Goal: Information Seeking & Learning: Get advice/opinions

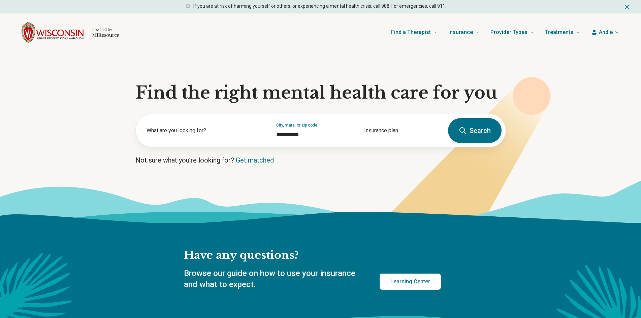
click at [482, 126] on button "Search" at bounding box center [475, 130] width 54 height 25
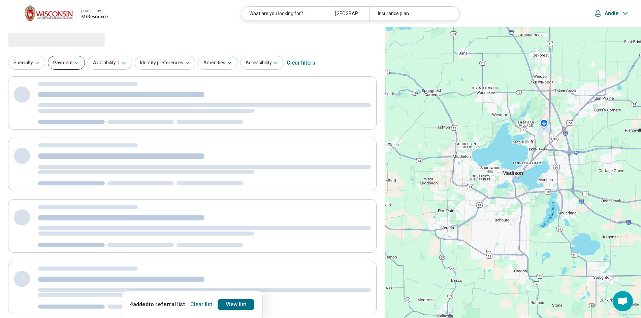
click at [59, 59] on button "Payment" at bounding box center [66, 63] width 37 height 14
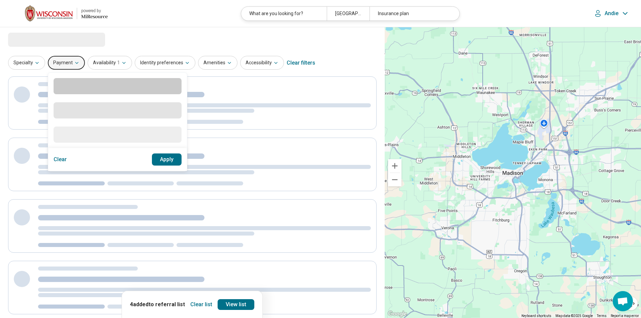
select select "***"
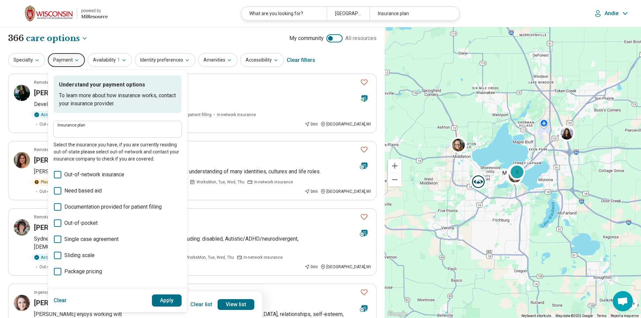
click at [122, 125] on label "Insurance plan" at bounding box center [118, 125] width 120 height 4
click at [122, 128] on input "Insurance plan" at bounding box center [118, 132] width 120 height 8
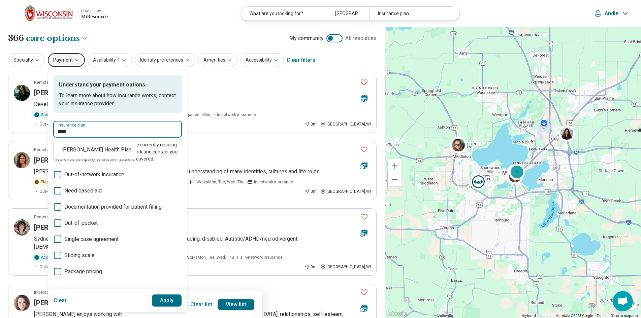
click at [82, 149] on div "Dean Health Plan" at bounding box center [95, 149] width 83 height 13
type input "**********"
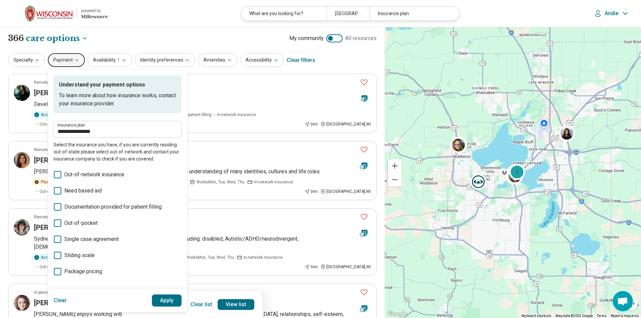
click at [170, 299] on button "Apply" at bounding box center [167, 301] width 30 height 12
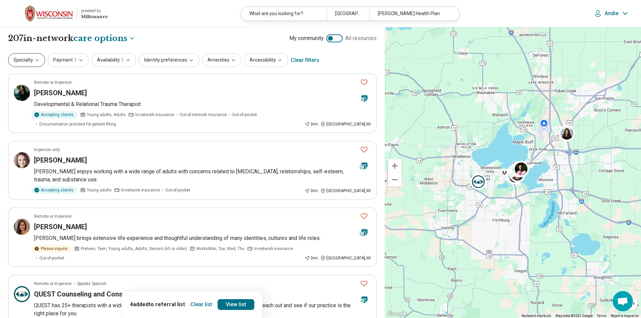
click at [23, 64] on button "Specialty" at bounding box center [26, 60] width 37 height 14
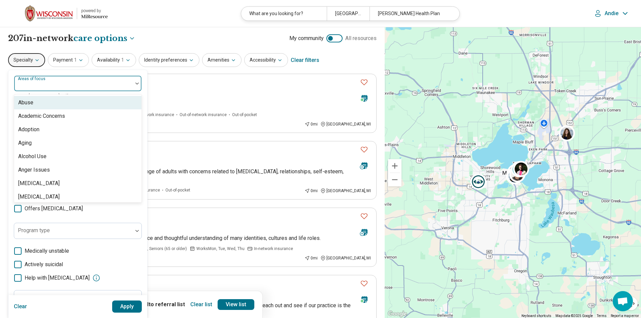
click at [64, 86] on div at bounding box center [73, 85] width 113 height 9
type input "***"
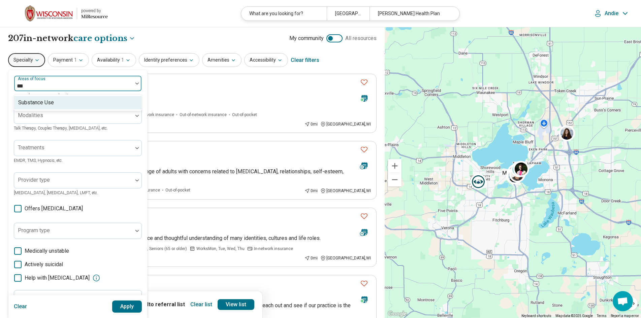
click at [118, 100] on div "Substance Use" at bounding box center [77, 102] width 127 height 13
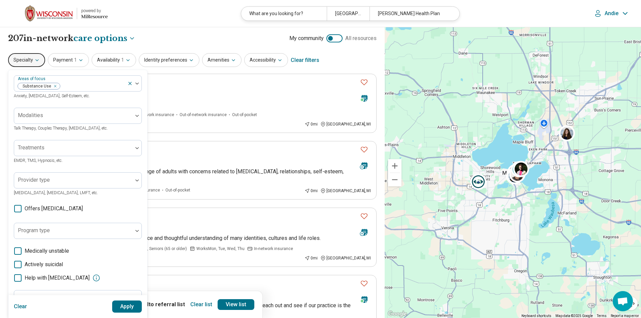
click at [129, 305] on button "Apply" at bounding box center [127, 307] width 30 height 12
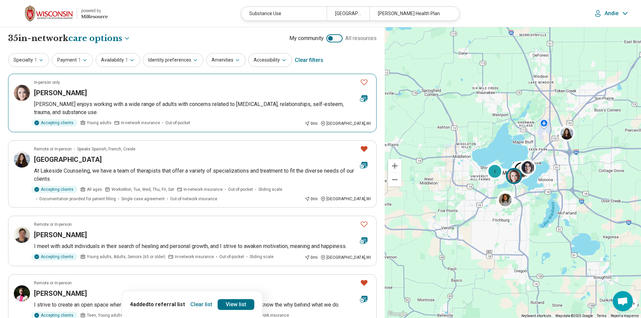
click at [132, 98] on article "In-person only Kayla Swanson Kayla enjoys working with a wide range of adults w…" at bounding box center [192, 103] width 368 height 59
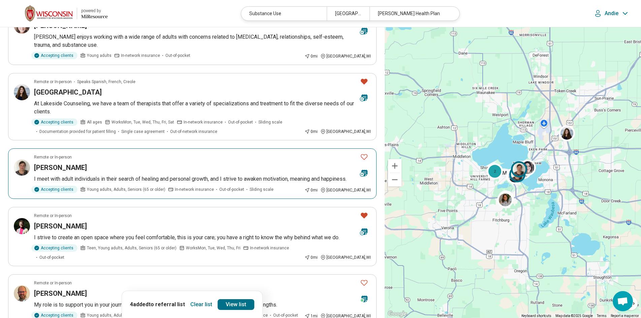
scroll to position [135, 0]
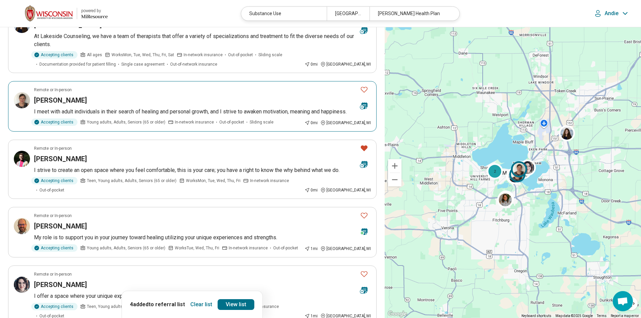
click at [181, 105] on div "Julita Jankowska" at bounding box center [194, 100] width 320 height 9
click at [155, 160] on div "Ian Bould" at bounding box center [194, 158] width 320 height 9
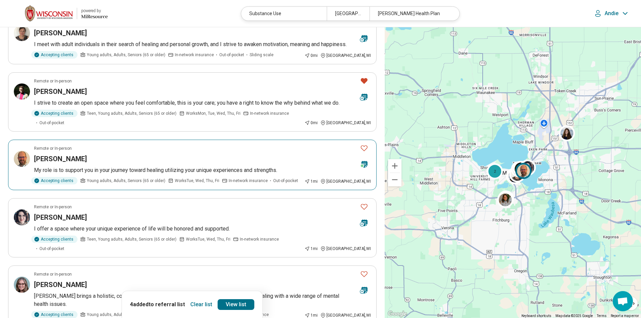
click at [197, 154] on div "James Pearson" at bounding box center [194, 158] width 320 height 9
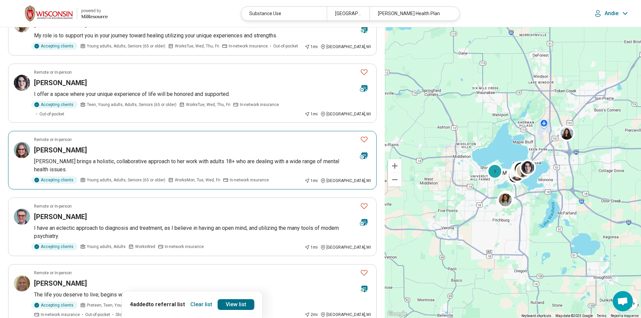
scroll to position [370, 0]
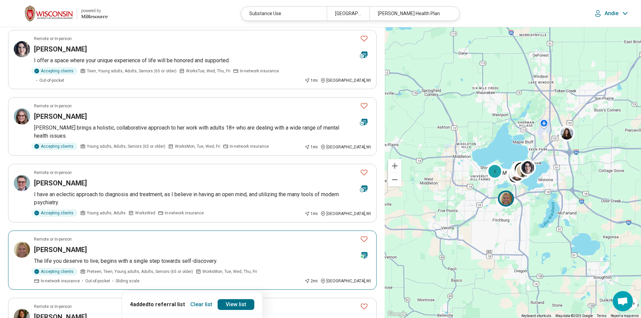
click at [198, 236] on div "Remote or In-person" at bounding box center [194, 239] width 320 height 6
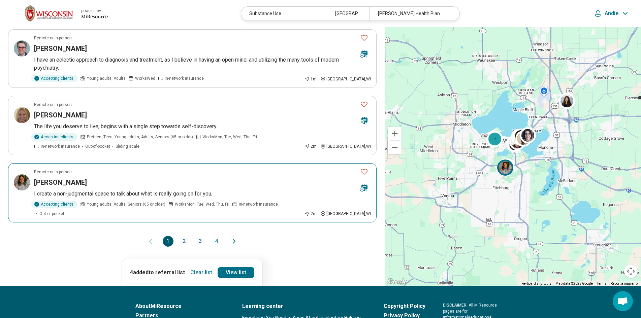
click at [253, 178] on div "Rachel Kleibor" at bounding box center [194, 182] width 320 height 9
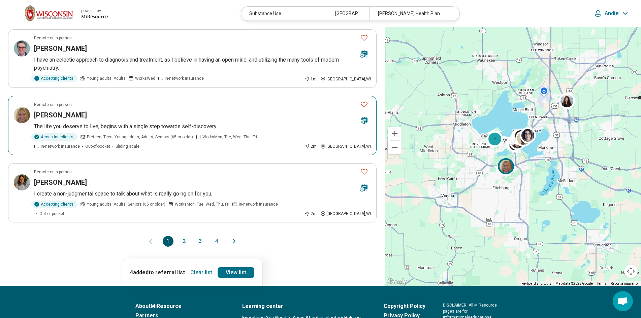
scroll to position [471, 0]
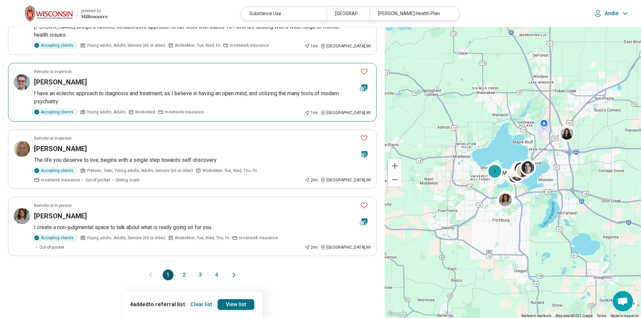
click at [156, 90] on p "I have an eclectic approach to diagnosis and treatment, as I believe in having …" at bounding box center [202, 98] width 337 height 16
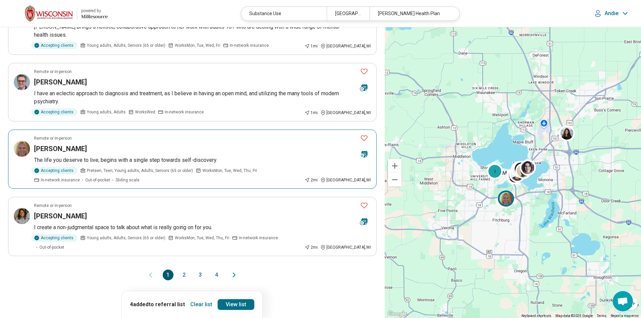
scroll to position [572, 0]
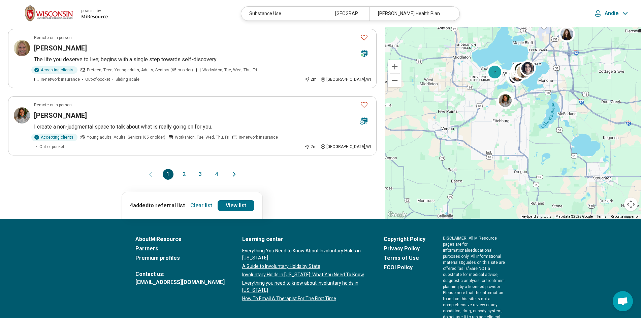
click at [235, 170] on icon "Next page" at bounding box center [234, 174] width 8 height 8
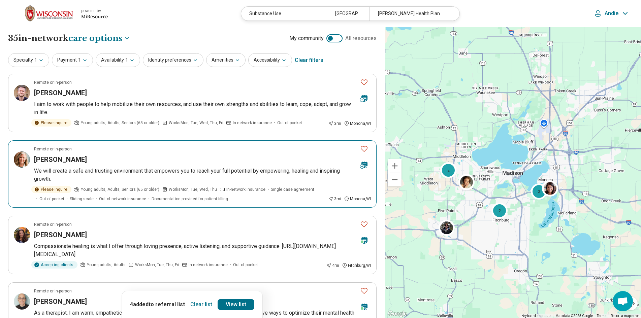
scroll to position [34, 0]
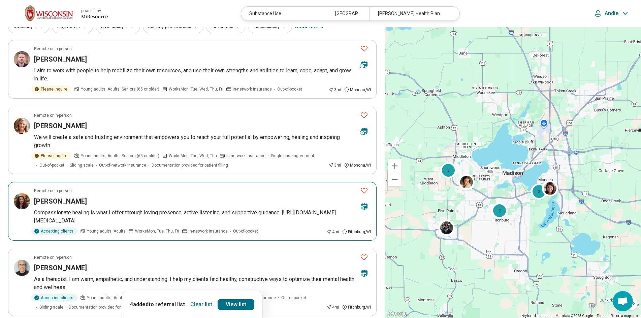
click at [208, 202] on div "Amanda Case" at bounding box center [194, 201] width 320 height 9
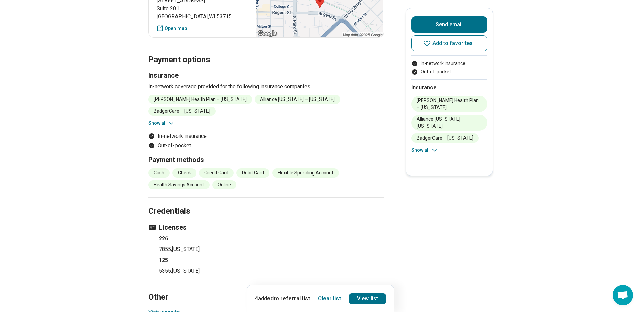
scroll to position [438, 0]
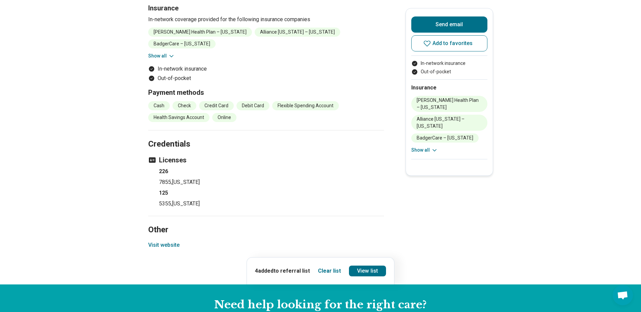
click at [166, 241] on button "Visit website" at bounding box center [163, 245] width 31 height 8
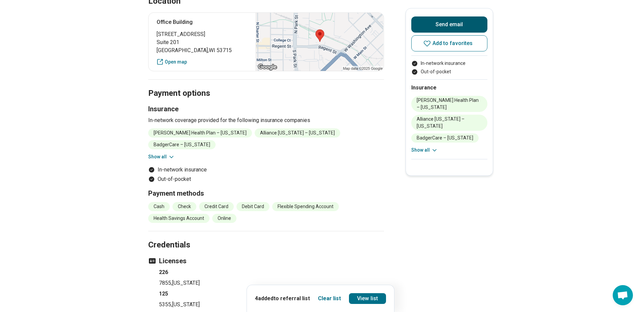
scroll to position [202, 0]
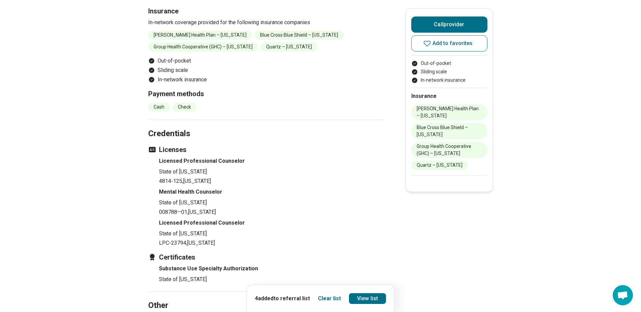
scroll to position [640, 0]
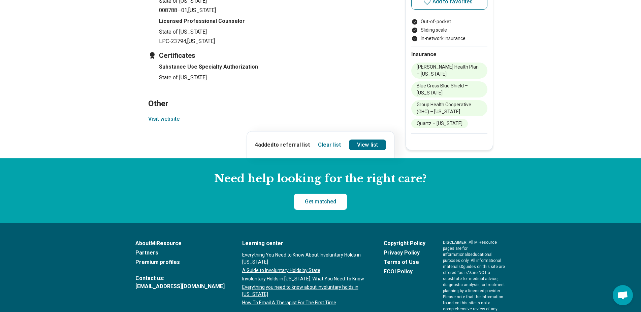
click at [174, 117] on button "Visit website" at bounding box center [163, 119] width 31 height 8
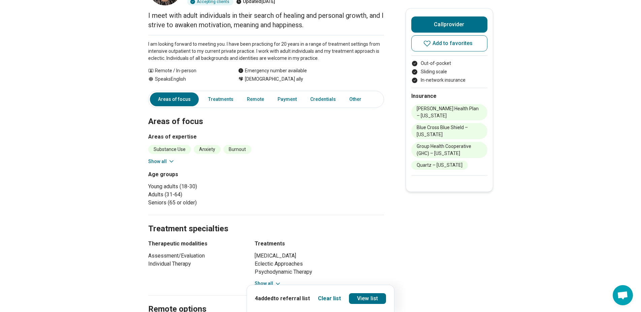
scroll to position [0, 0]
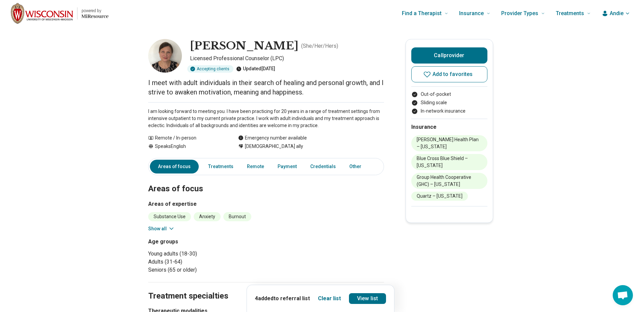
drag, startPoint x: 285, startPoint y: 67, endPoint x: 191, endPoint y: 71, distance: 94.7
click at [191, 71] on div "Accepting clients Updated 8 days ago" at bounding box center [287, 68] width 194 height 7
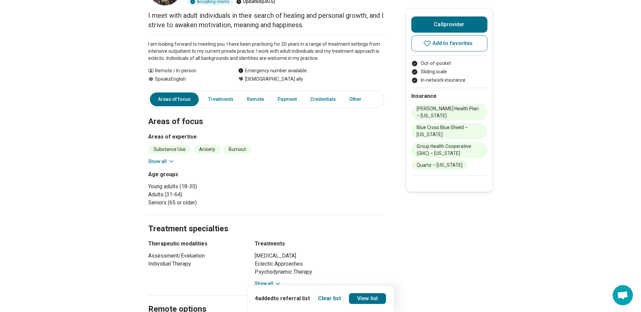
scroll to position [101, 0]
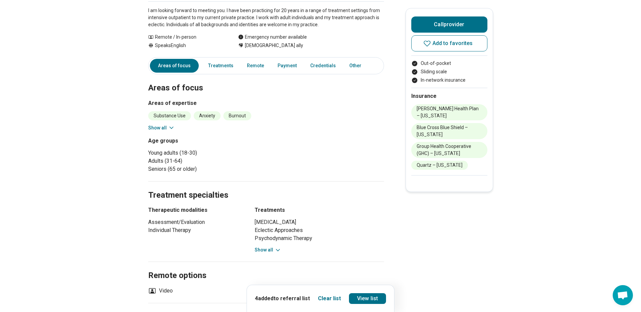
click at [153, 127] on button "Show all" at bounding box center [161, 128] width 27 height 7
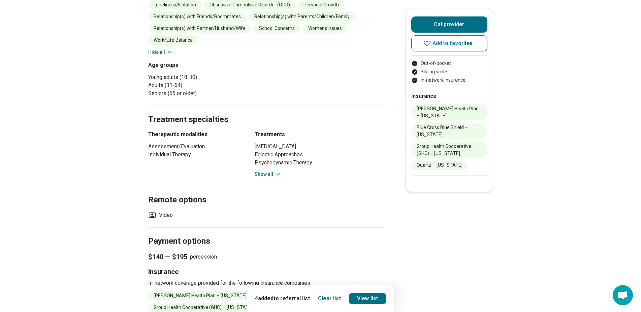
scroll to position [269, 0]
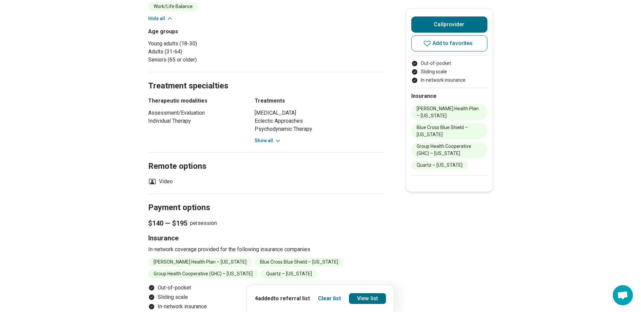
click at [262, 139] on button "Show all" at bounding box center [267, 140] width 27 height 7
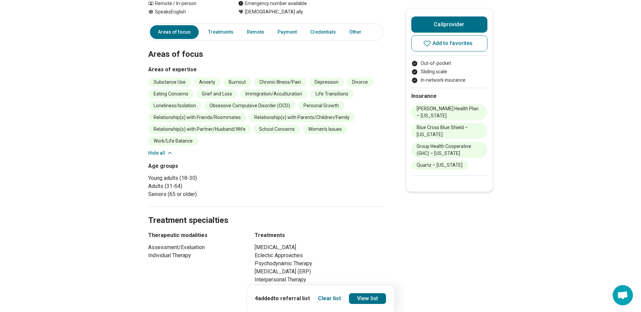
scroll to position [0, 0]
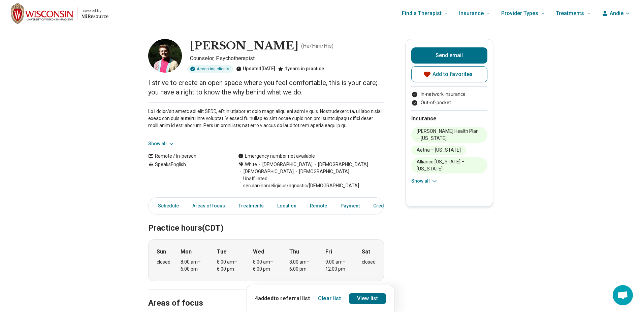
click at [157, 144] on button "Show all" at bounding box center [161, 143] width 27 height 7
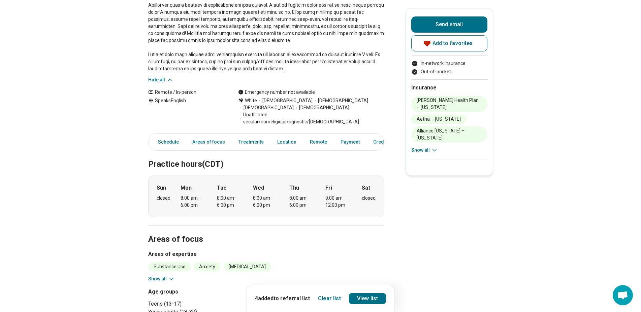
scroll to position [202, 0]
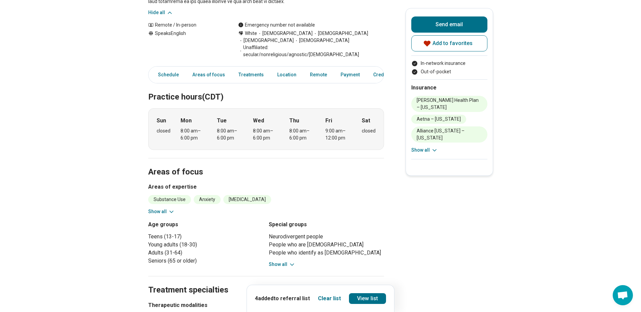
click at [157, 208] on button "Show all" at bounding box center [161, 211] width 27 height 7
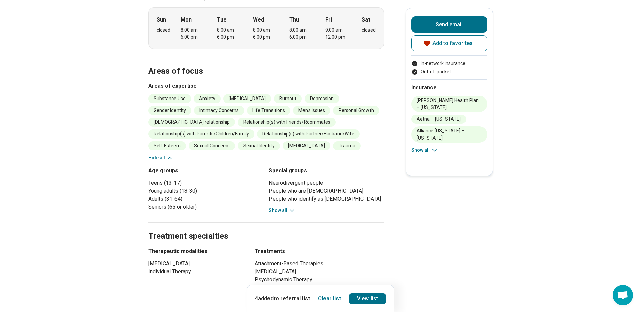
scroll to position [404, 0]
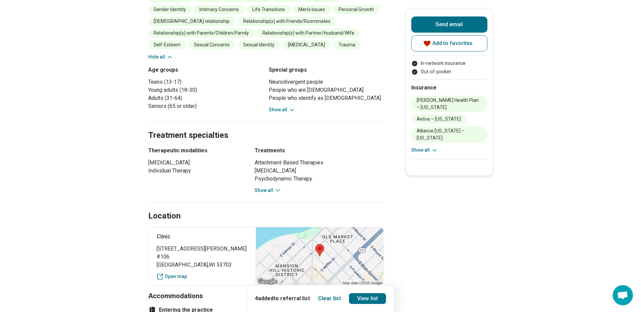
drag, startPoint x: 263, startPoint y: 177, endPoint x: 231, endPoint y: 177, distance: 32.0
click at [262, 187] on button "Show all" at bounding box center [267, 190] width 27 height 7
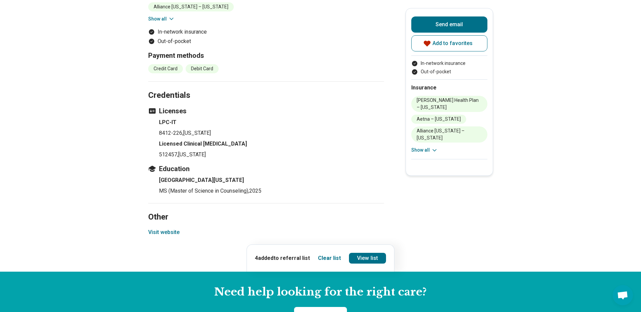
scroll to position [943, 0]
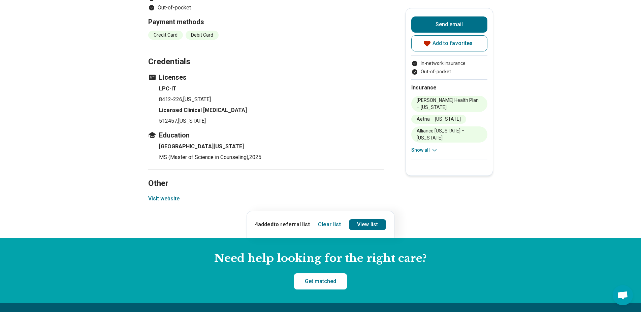
click at [161, 195] on button "Visit website" at bounding box center [163, 199] width 31 height 8
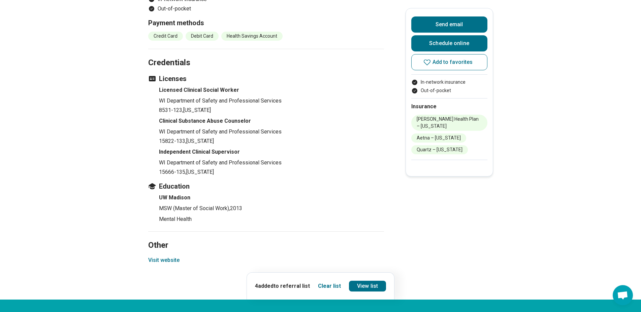
scroll to position [640, 0]
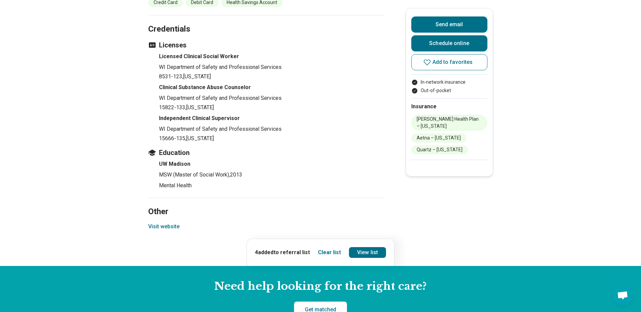
click at [169, 223] on button "Visit website" at bounding box center [163, 227] width 31 height 8
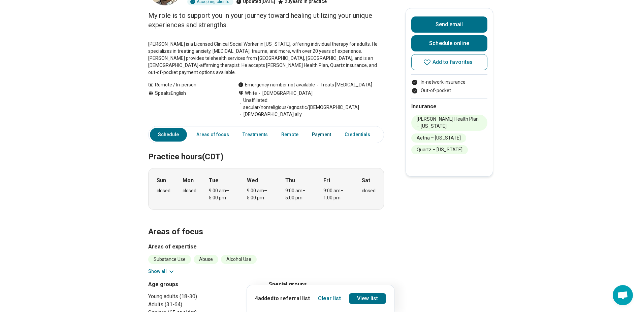
scroll to position [0, 0]
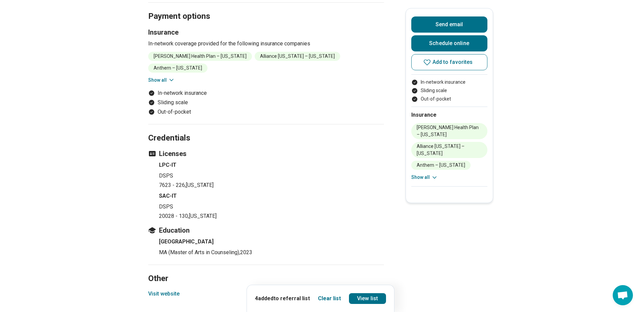
scroll to position [707, 0]
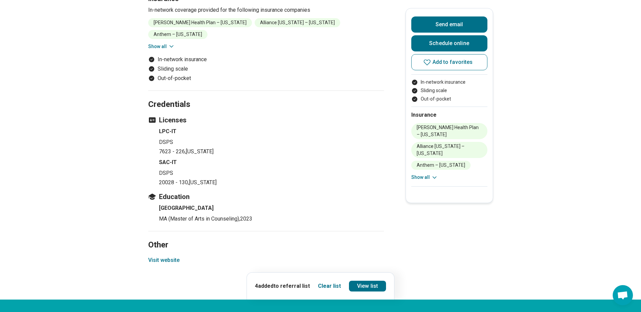
click at [174, 257] on button "Visit website" at bounding box center [163, 261] width 31 height 8
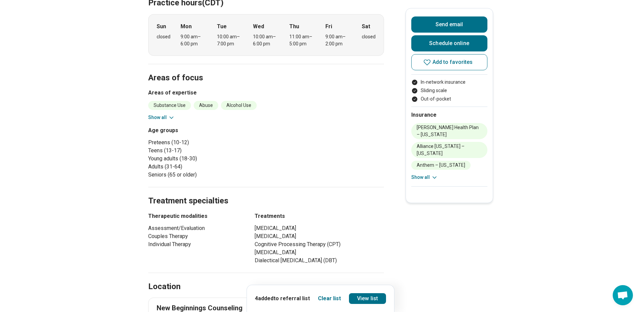
scroll to position [34, 0]
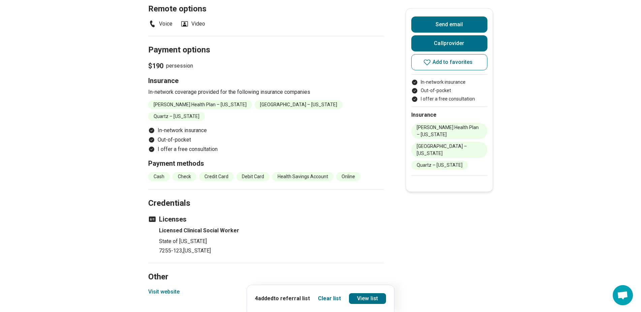
scroll to position [572, 0]
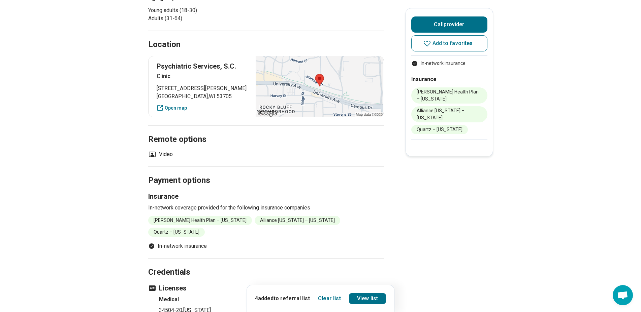
scroll to position [471, 0]
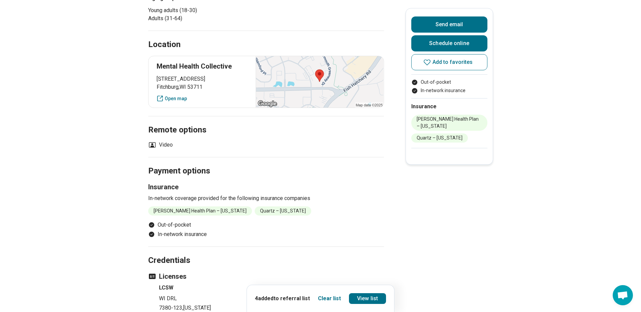
scroll to position [438, 0]
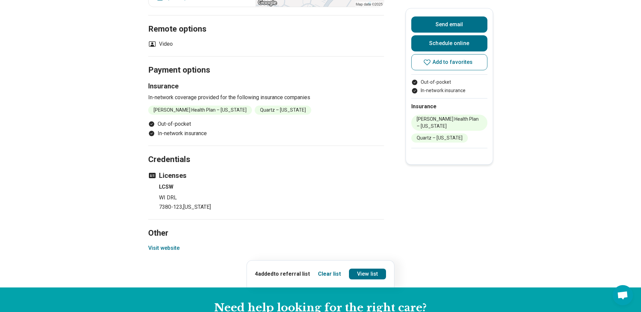
click at [162, 252] on button "Visit website" at bounding box center [163, 248] width 31 height 8
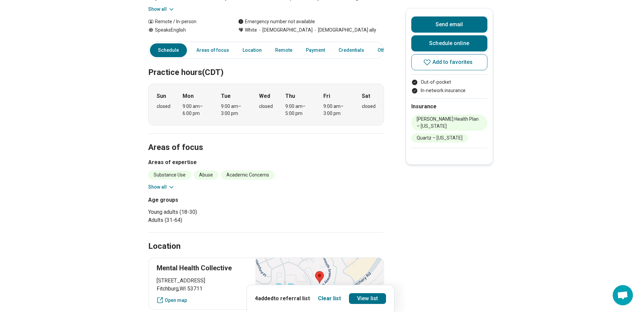
scroll to position [0, 0]
